Goal: Use online tool/utility

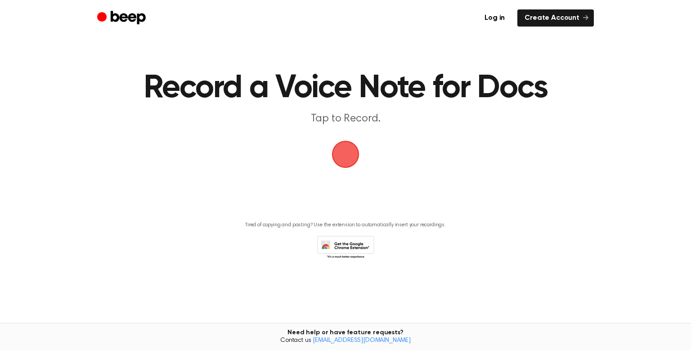
click at [339, 158] on span "button" at bounding box center [345, 154] width 39 height 39
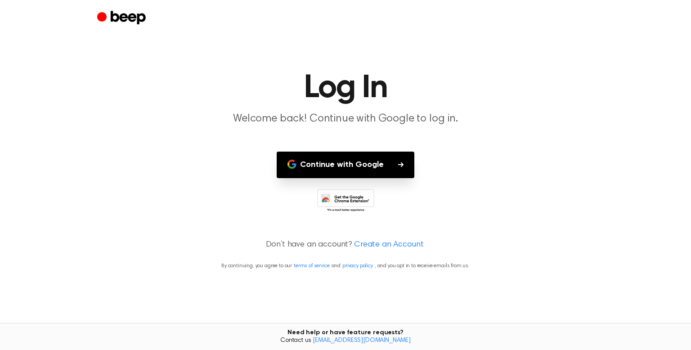
click at [339, 158] on button "Continue with Google" at bounding box center [346, 165] width 138 height 27
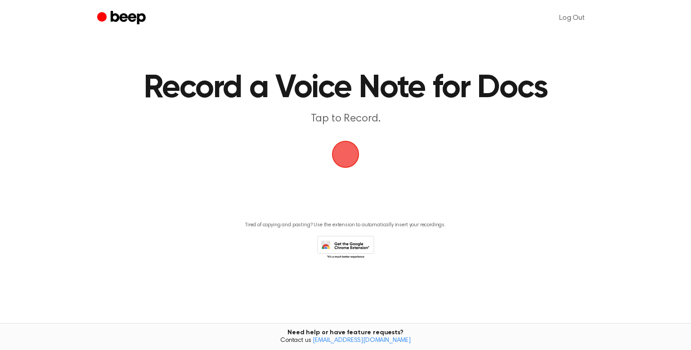
click at [337, 155] on span "button" at bounding box center [345, 154] width 40 height 40
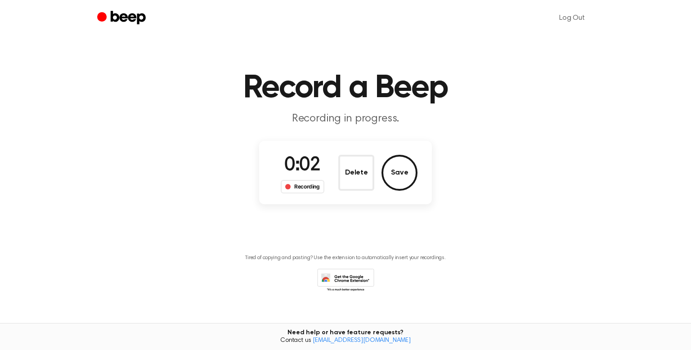
click at [313, 184] on div "Recording" at bounding box center [303, 186] width 44 height 13
click at [391, 174] on button "Save" at bounding box center [400, 173] width 36 height 36
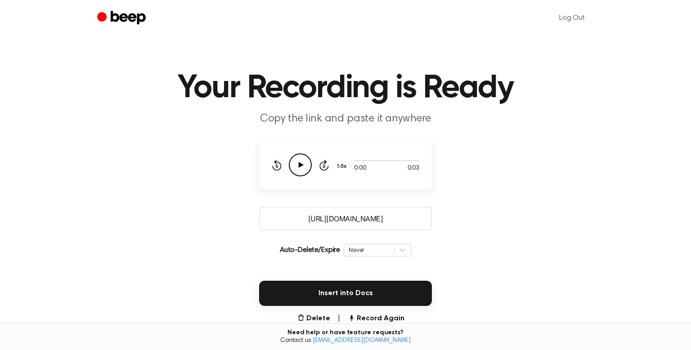
click at [303, 168] on icon "Play Audio" at bounding box center [300, 164] width 23 height 23
click at [303, 168] on icon "Pause Audio" at bounding box center [300, 164] width 23 height 23
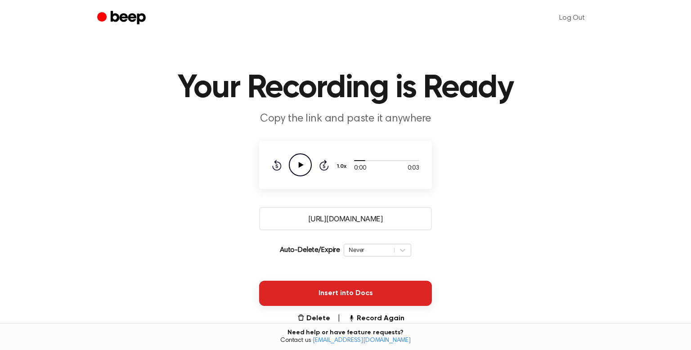
click at [369, 295] on button "Insert into Docs" at bounding box center [345, 293] width 173 height 25
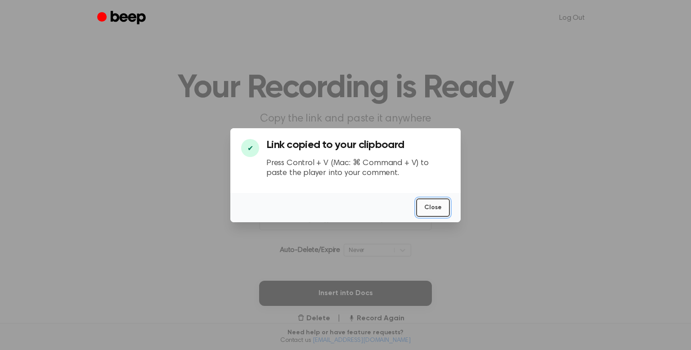
click at [433, 209] on button "Close" at bounding box center [433, 207] width 34 height 18
